Goal: Navigation & Orientation: Find specific page/section

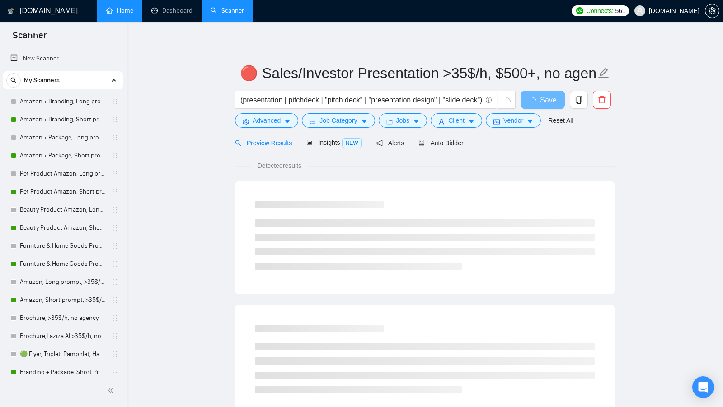
click at [124, 14] on link "Home" at bounding box center [119, 11] width 27 height 8
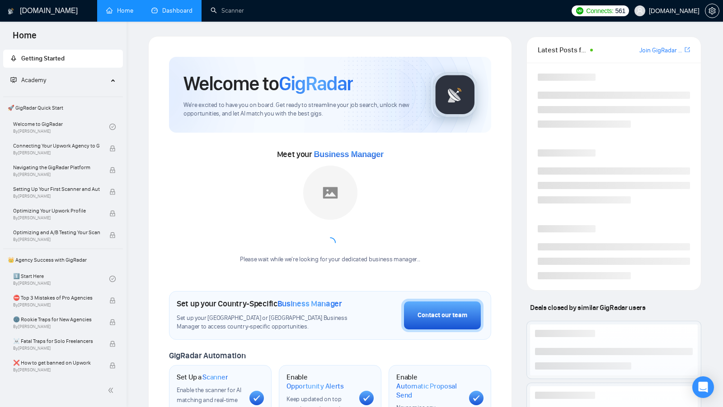
click at [158, 10] on link "Dashboard" at bounding box center [171, 11] width 41 height 8
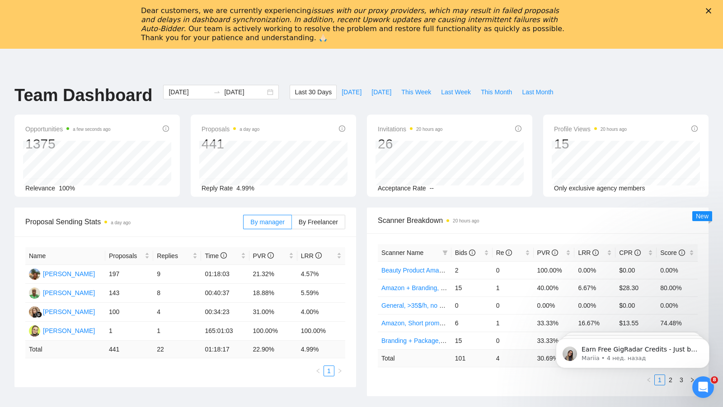
click at [9, 82] on div "[DOMAIN_NAME] Home Dashboard Scanner Connects: 561 [DOMAIN_NAME] Team Dashboard…" at bounding box center [361, 407] width 723 height 716
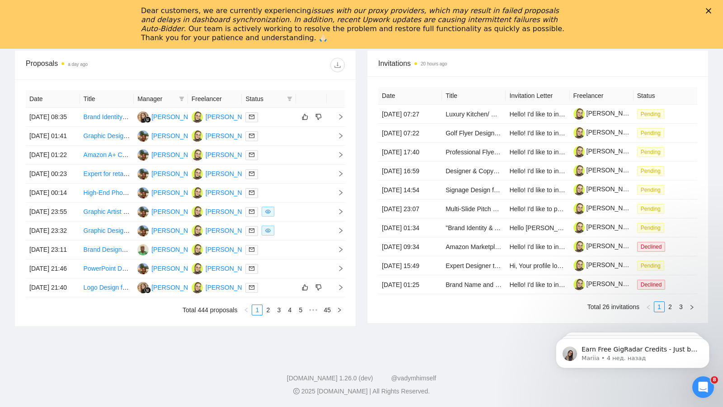
scroll to position [438, 0]
click at [271, 311] on link "2" at bounding box center [268, 310] width 10 height 10
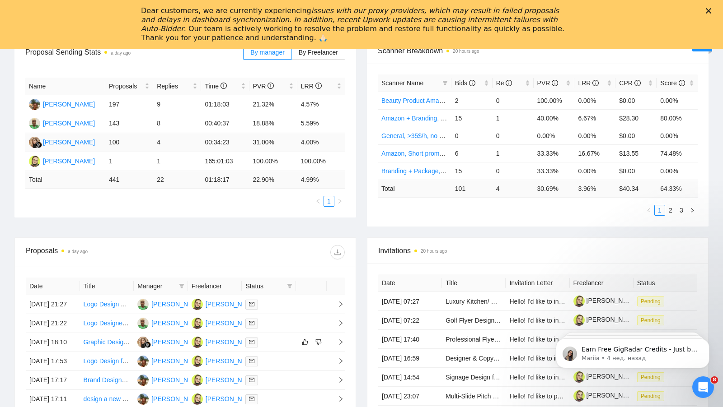
scroll to position [438, 0]
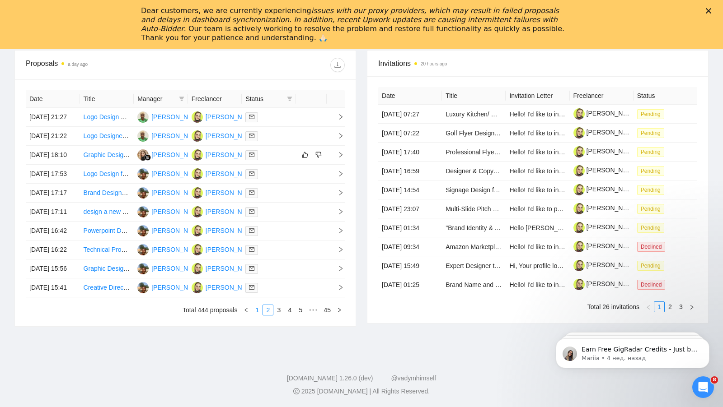
click at [260, 311] on link "1" at bounding box center [257, 310] width 10 height 10
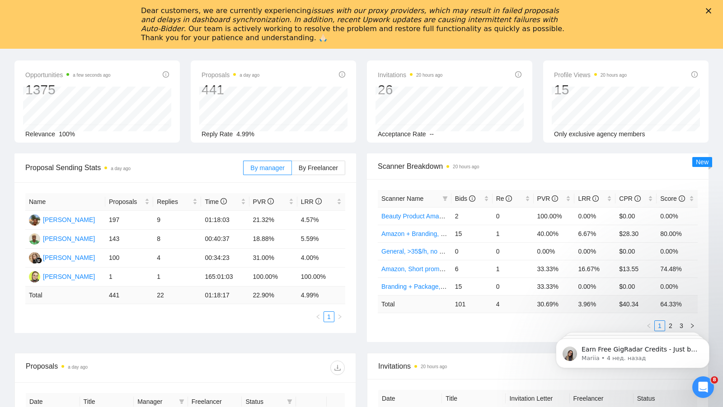
scroll to position [0, 0]
